Goal: Information Seeking & Learning: Learn about a topic

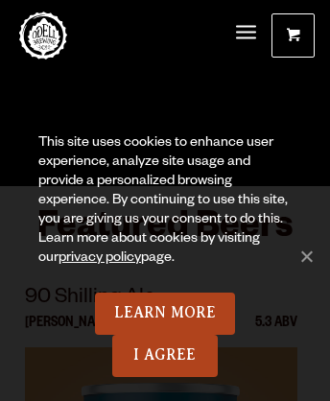
scroll to position [9468, 0]
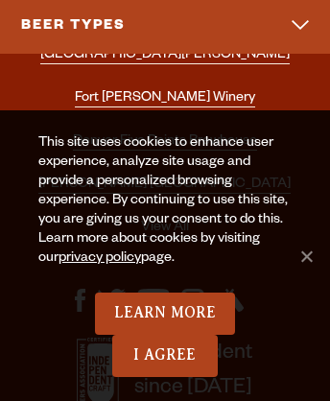
scroll to position [3099, 0]
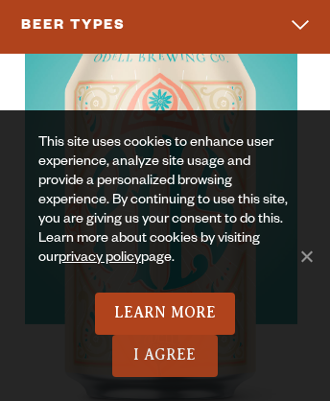
click at [165, 355] on link "I Agree" at bounding box center [164, 355] width 105 height 42
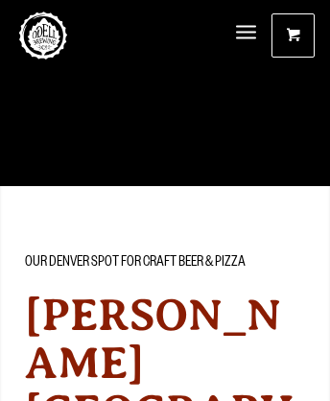
click at [245, 34] on span "Menu" at bounding box center [246, 32] width 20 height 5
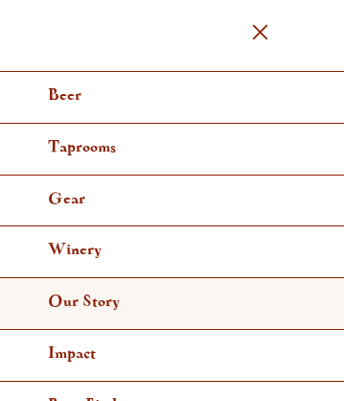
click at [165, 300] on link "Our Story" at bounding box center [172, 304] width 344 height 52
